Goal: Task Accomplishment & Management: Manage account settings

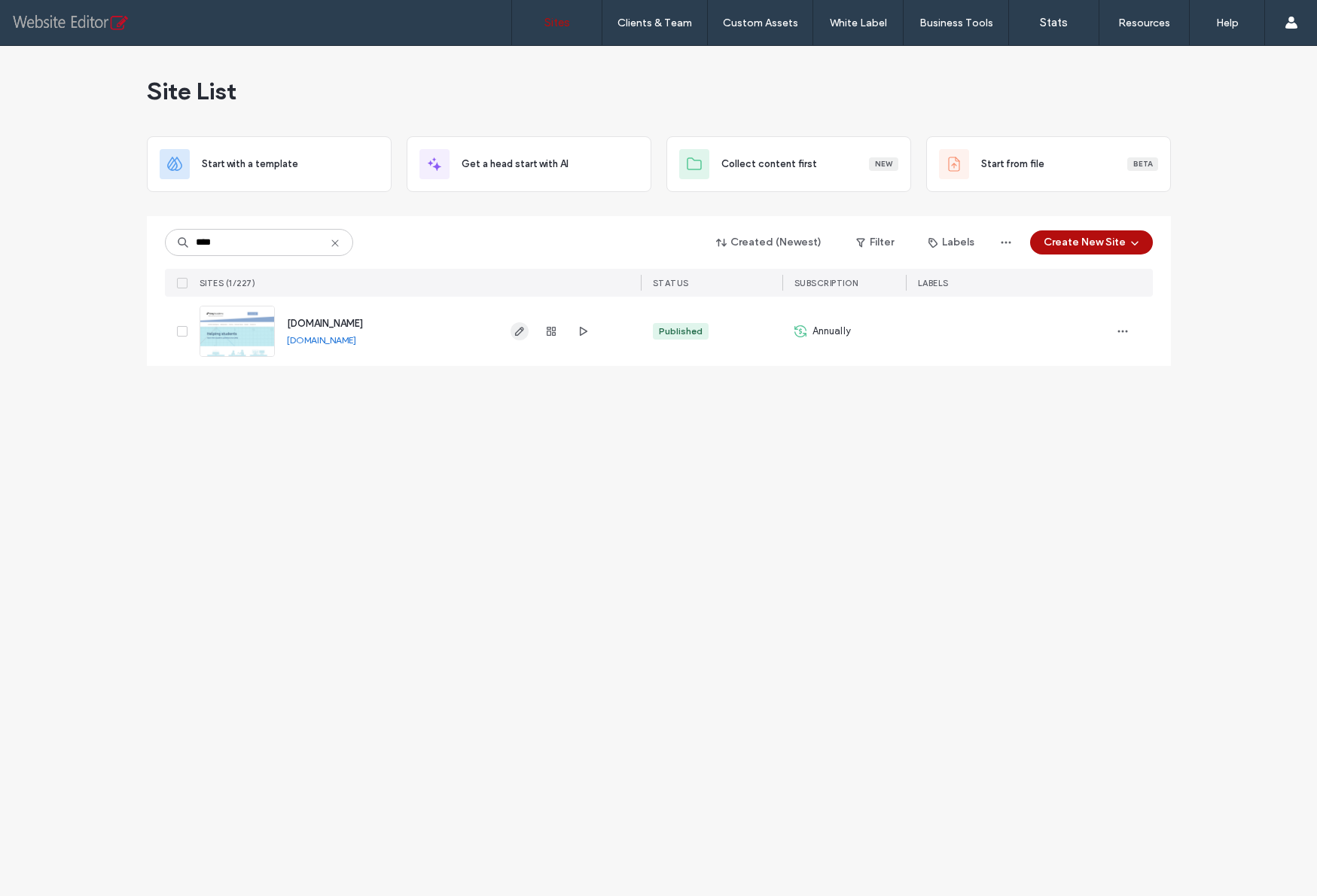
type input "****"
click at [518, 334] on use "button" at bounding box center [519, 331] width 9 height 9
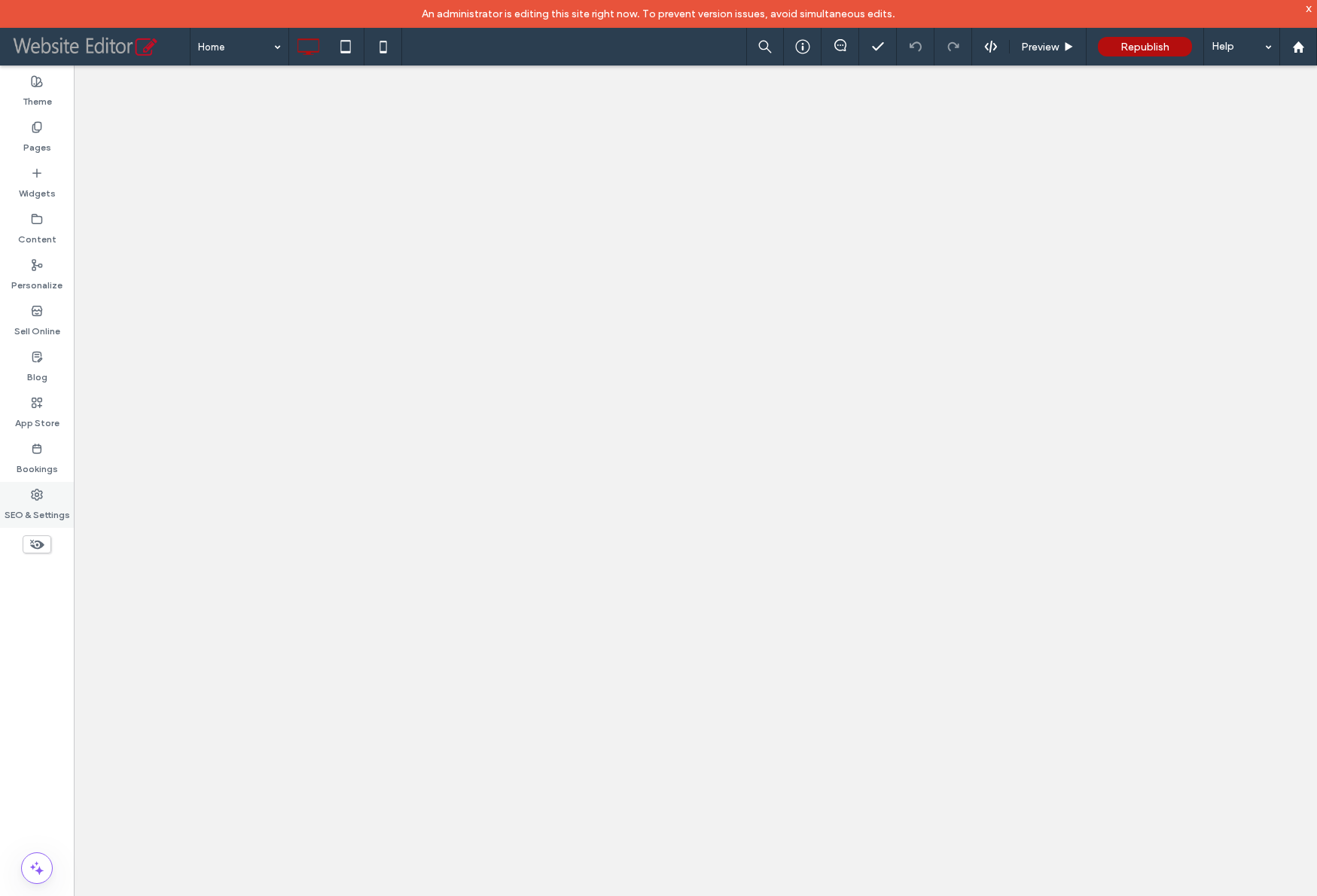
click at [42, 501] on label "SEO & Settings" at bounding box center [37, 510] width 65 height 21
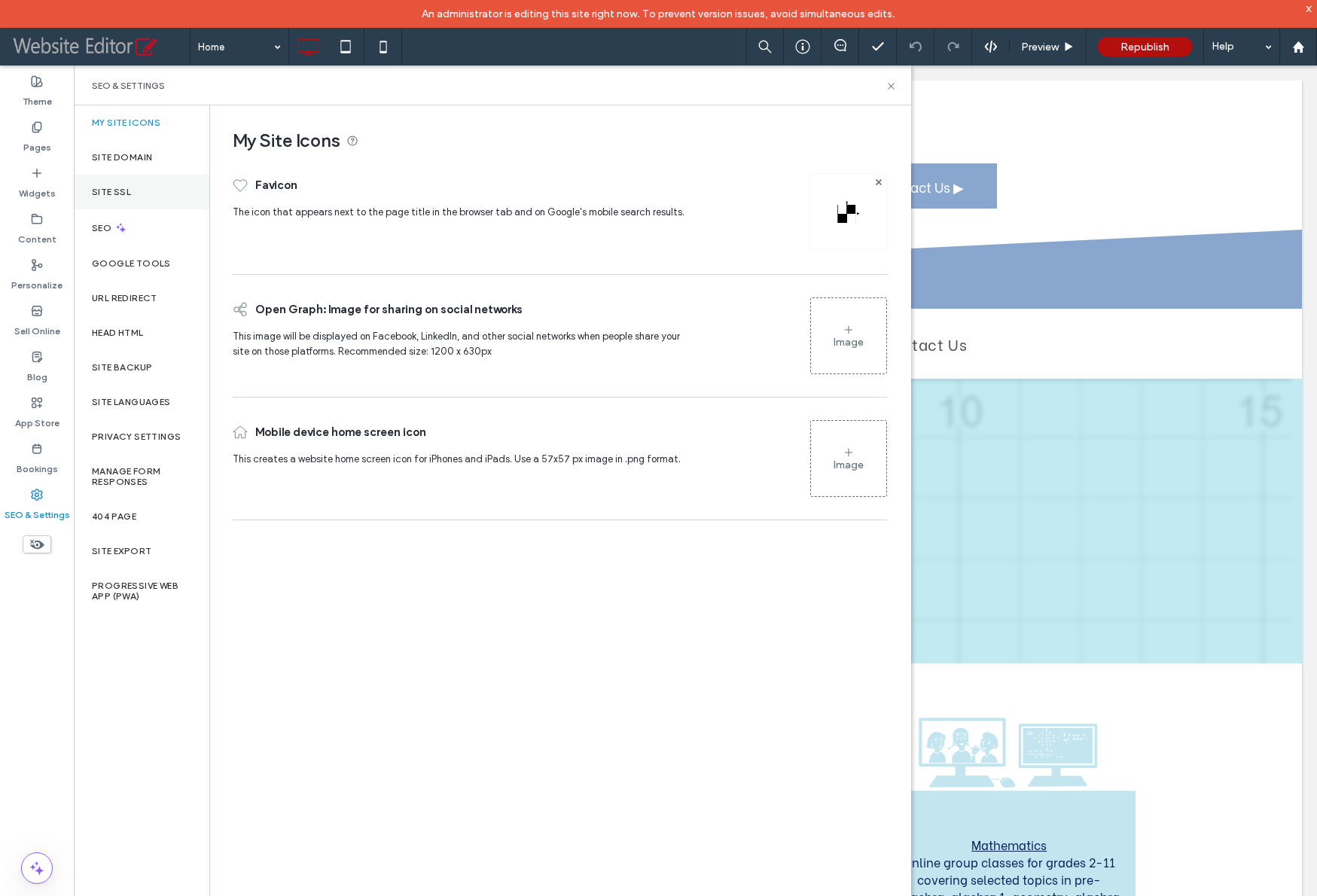
click at [121, 197] on label "Site SSL" at bounding box center [111, 192] width 39 height 11
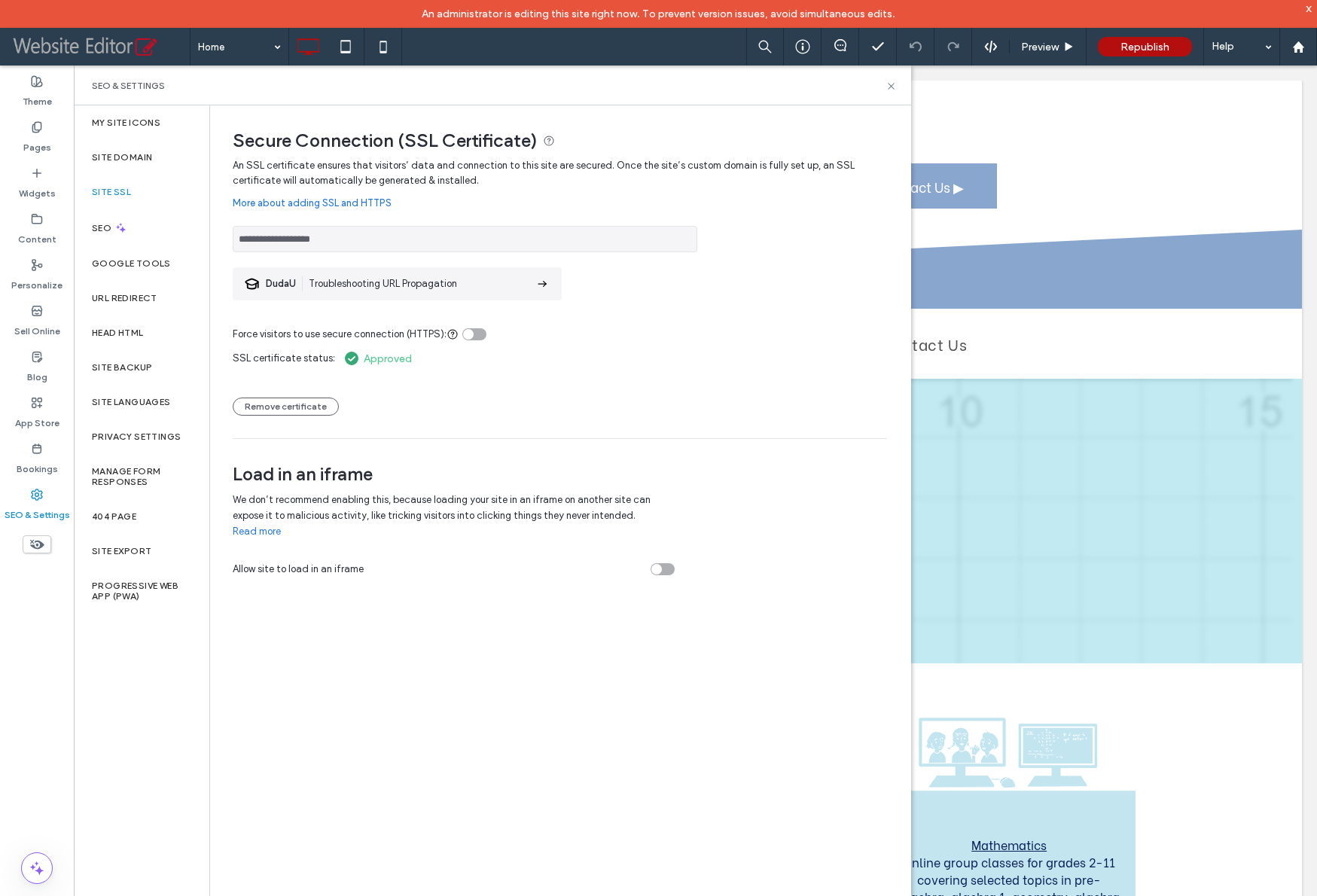
click at [467, 338] on div "toggle" at bounding box center [468, 334] width 11 height 11
click at [1156, 49] on span "Republish" at bounding box center [1146, 47] width 49 height 13
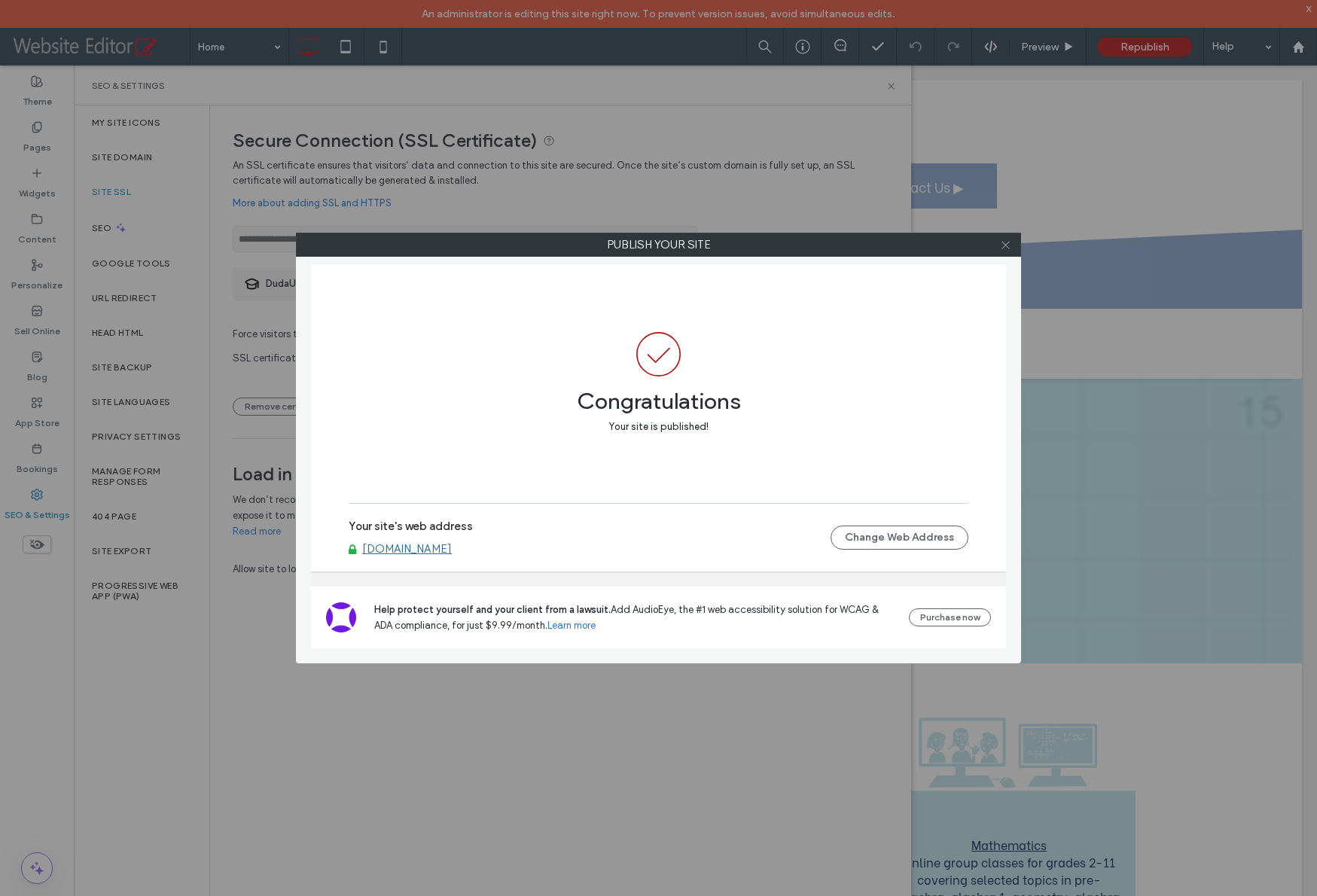
click at [1000, 252] on span at bounding box center [1006, 244] width 12 height 22
